Goal: Task Accomplishment & Management: Manage account settings

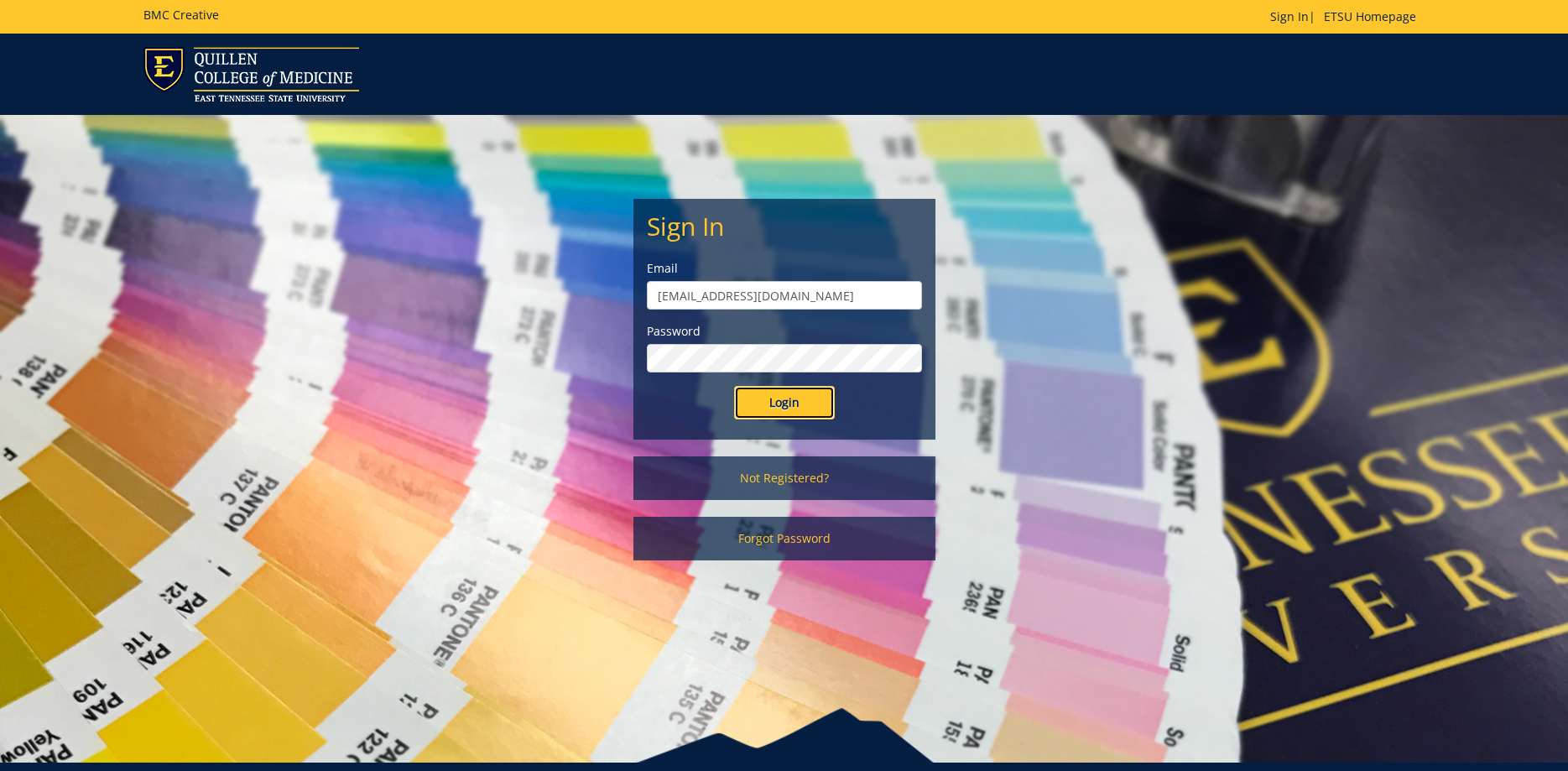
click at [807, 398] on input "Login" at bounding box center [785, 403] width 101 height 34
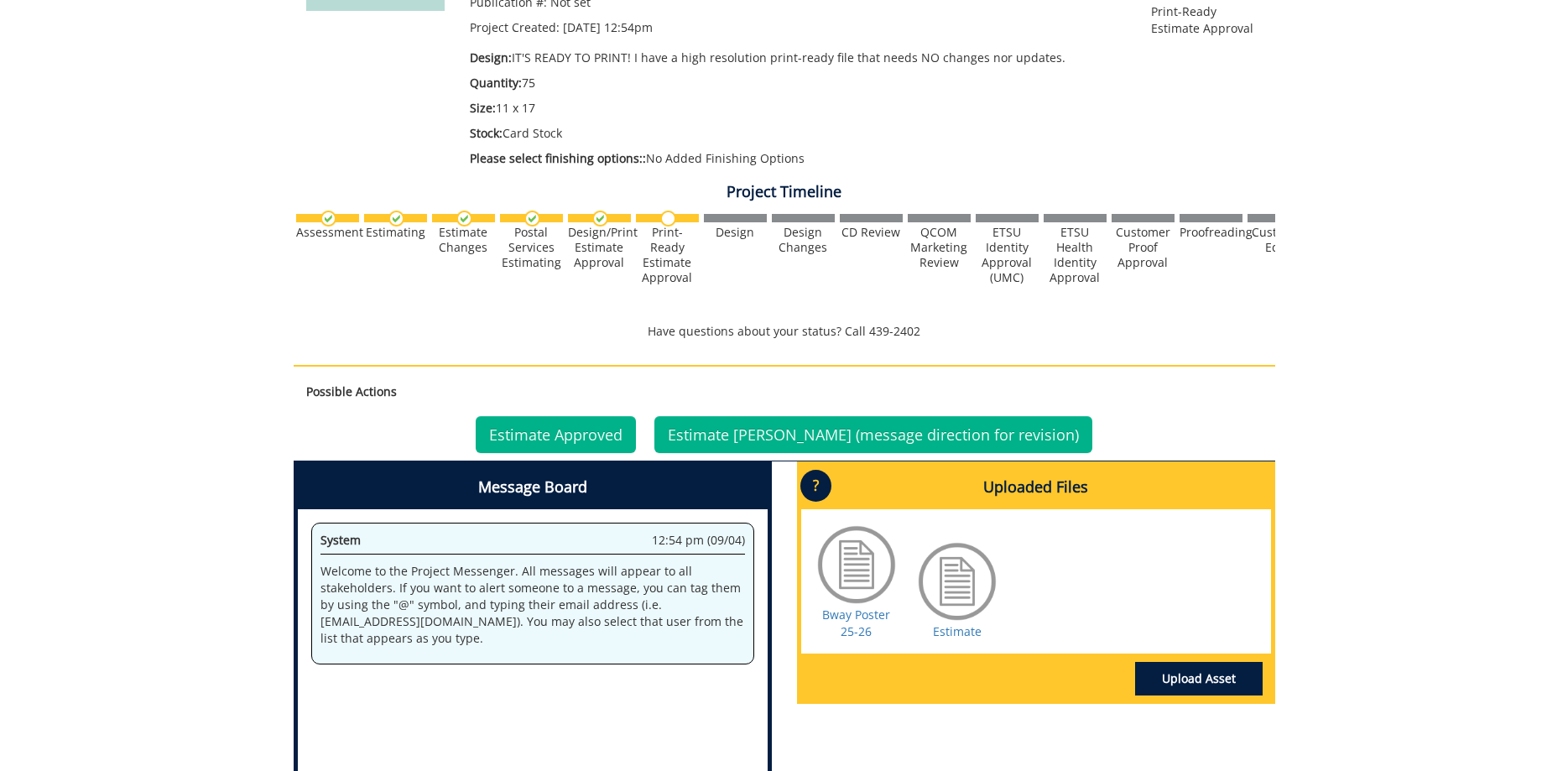
scroll to position [513, 0]
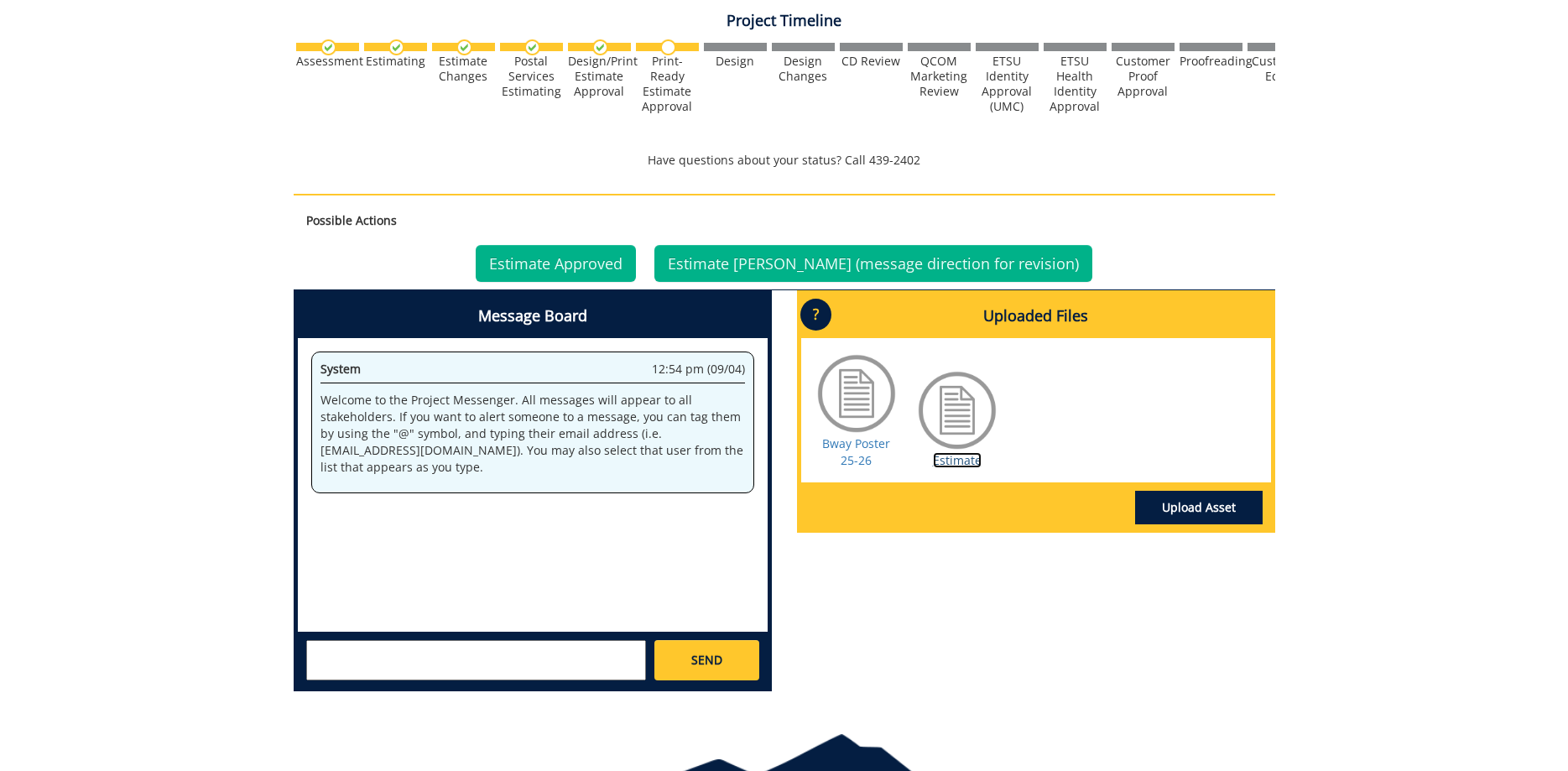
click at [941, 462] on link "Estimate" at bounding box center [957, 460] width 49 height 16
click at [617, 263] on link "Estimate Approved" at bounding box center [555, 263] width 160 height 37
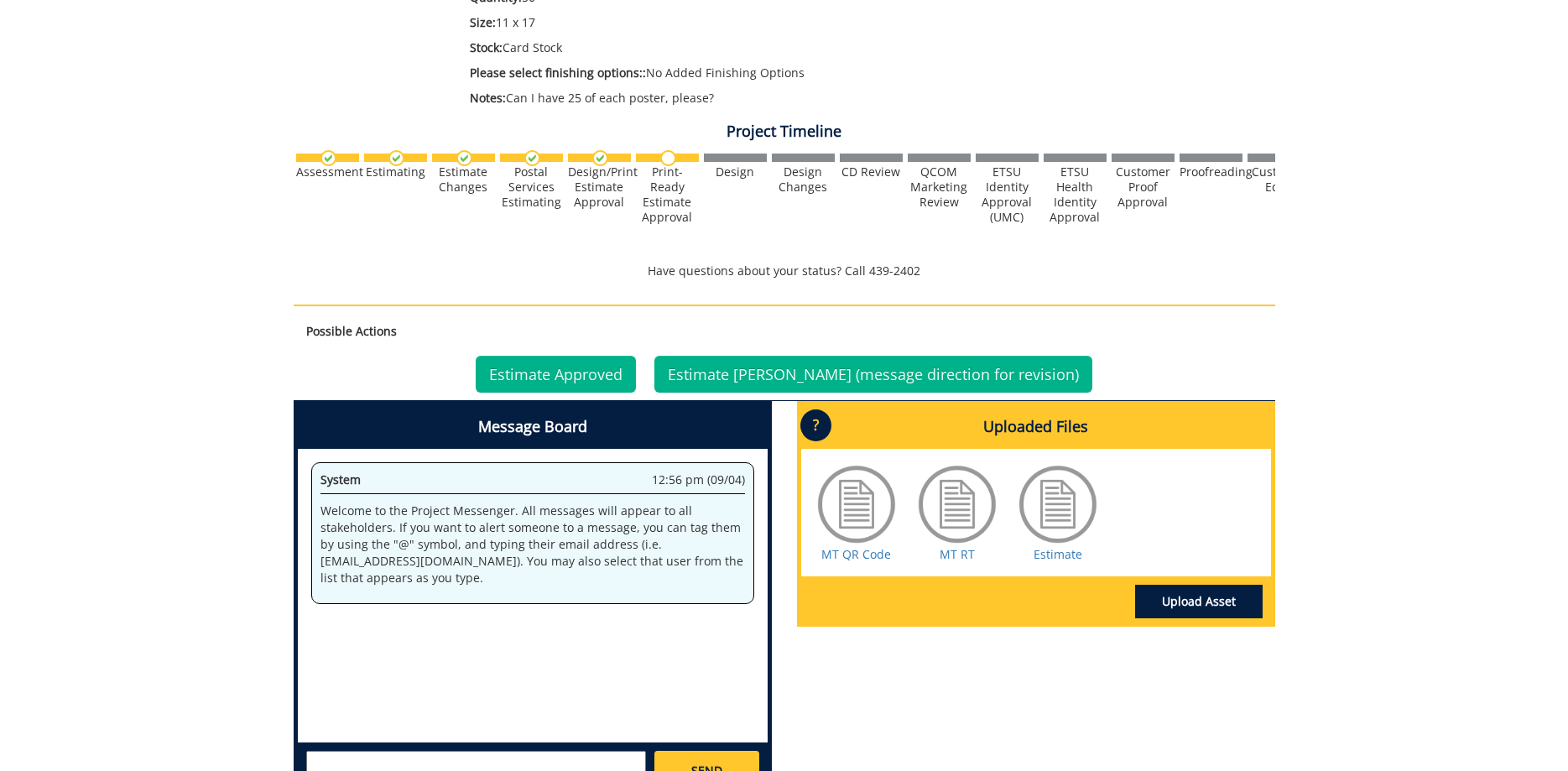
scroll to position [513, 0]
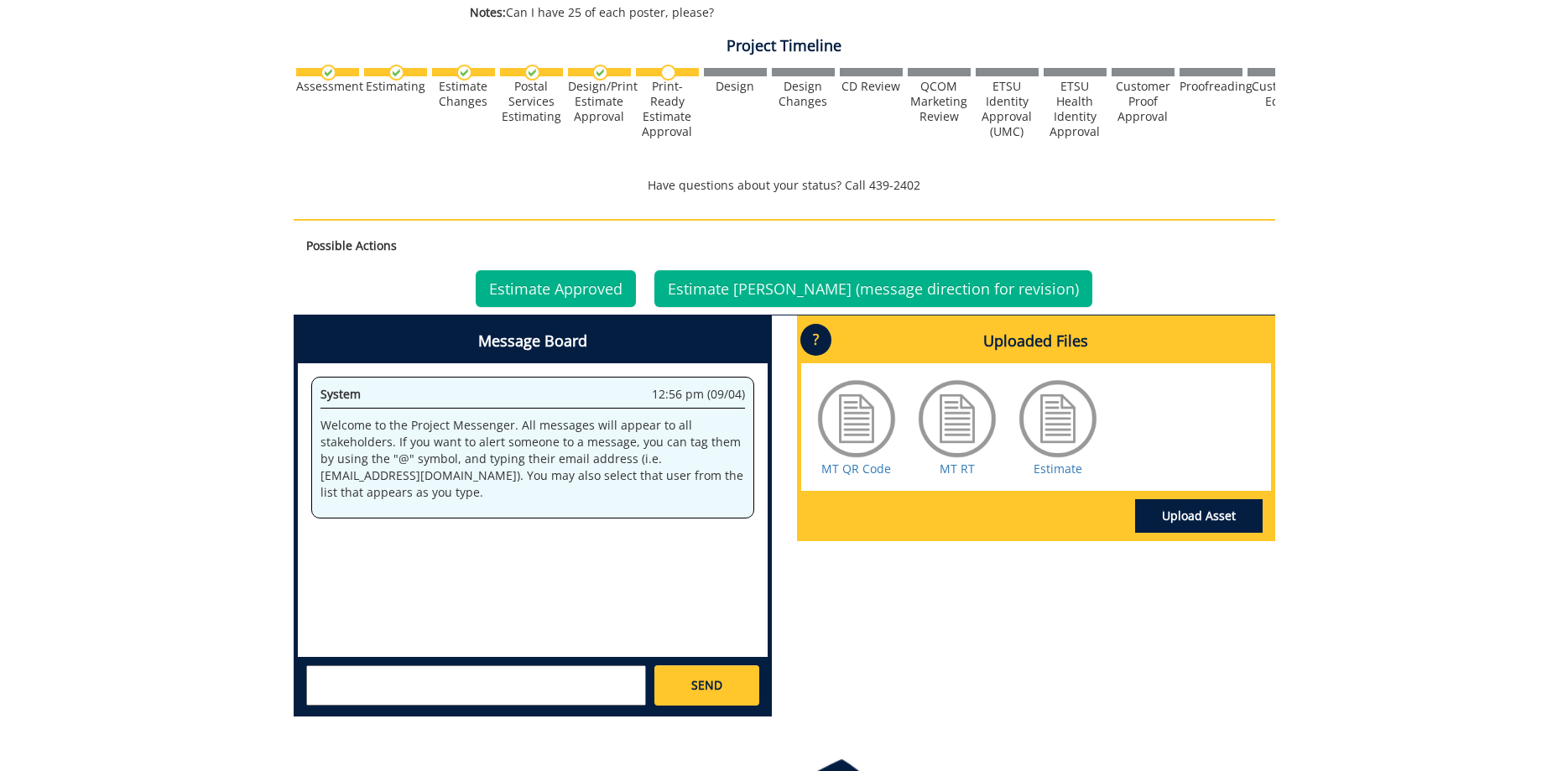
click at [601, 537] on div "System 12:56 pm (09/04) Welcome to the Project Messenger. All messages will app…" at bounding box center [532, 510] width 469 height 294
click at [1050, 472] on link "Estimate" at bounding box center [1057, 468] width 49 height 16
click at [588, 292] on link "Estimate Approved" at bounding box center [555, 289] width 160 height 37
